Goal: Find contact information: Find contact information

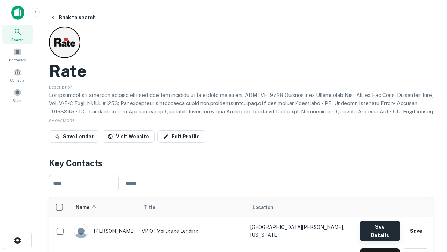
click at [380, 227] on button "See Details" at bounding box center [380, 230] width 40 height 21
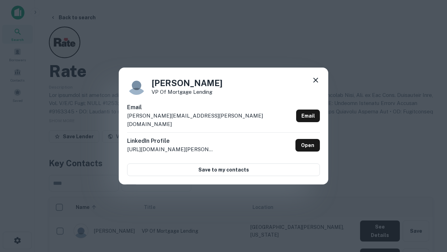
click at [316, 84] on icon at bounding box center [316, 80] width 8 height 8
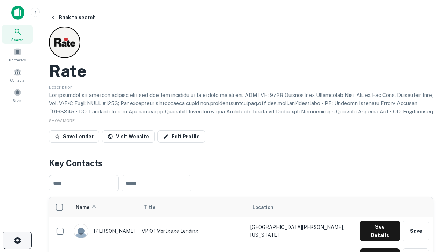
click at [17, 240] on icon "button" at bounding box center [17, 240] width 8 height 8
